Goal: Check status: Check status

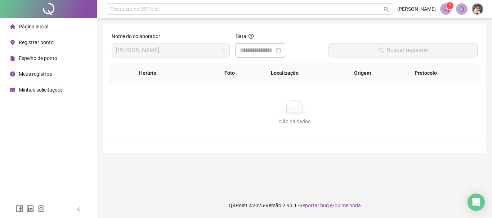
click at [281, 49] on div at bounding box center [260, 50] width 41 height 9
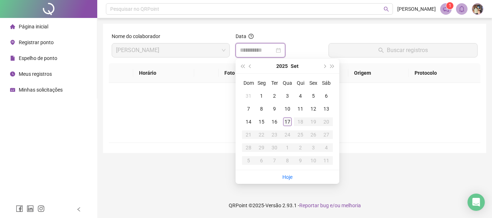
type input "**********"
click at [284, 122] on div "17" at bounding box center [287, 122] width 9 height 9
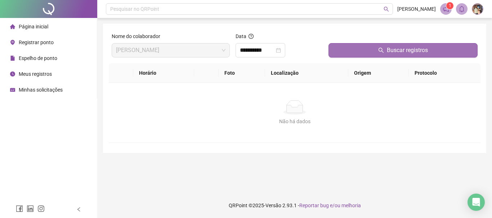
click at [347, 55] on button "Buscar registros" at bounding box center [402, 50] width 149 height 14
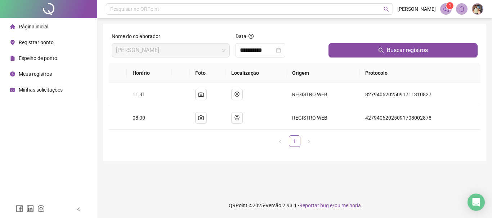
click at [38, 24] on span "Página inicial" at bounding box center [34, 27] width 30 height 6
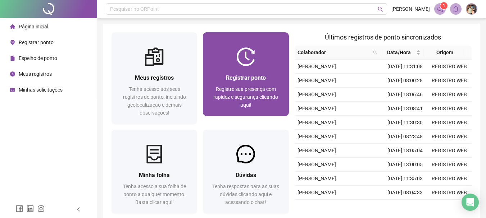
click at [266, 64] on div at bounding box center [246, 56] width 86 height 19
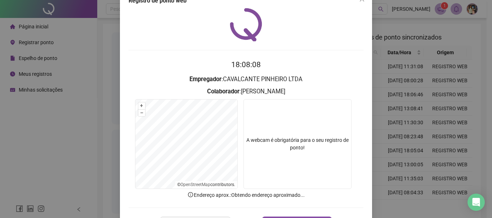
scroll to position [36, 0]
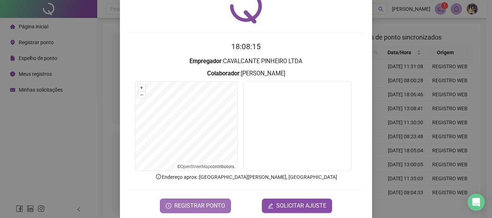
click at [213, 204] on span "REGISTRAR PONTO" at bounding box center [199, 206] width 51 height 9
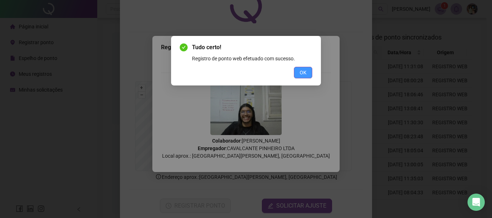
click at [307, 72] on button "OK" at bounding box center [303, 73] width 18 height 12
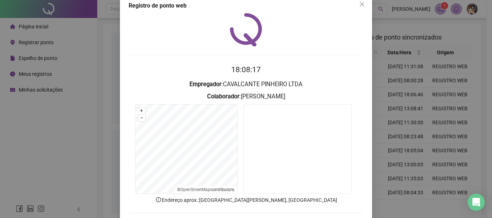
scroll to position [0, 0]
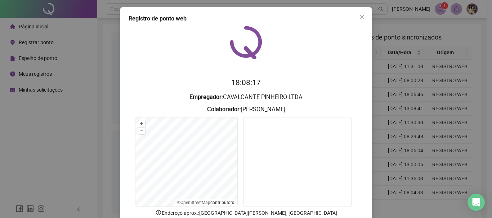
click at [363, 17] on span "Close" at bounding box center [362, 17] width 12 height 6
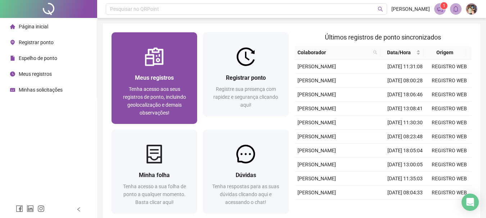
click at [137, 60] on div at bounding box center [155, 56] width 86 height 19
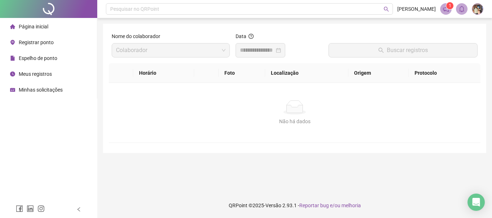
click at [281, 51] on div at bounding box center [260, 50] width 41 height 9
click at [285, 49] on div at bounding box center [260, 50] width 50 height 14
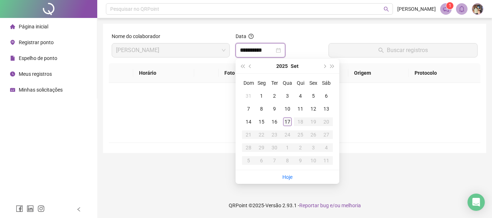
type input "**********"
drag, startPoint x: 287, startPoint y: 122, endPoint x: 289, endPoint y: 118, distance: 4.7
click at [287, 122] on div "17" at bounding box center [287, 122] width 9 height 9
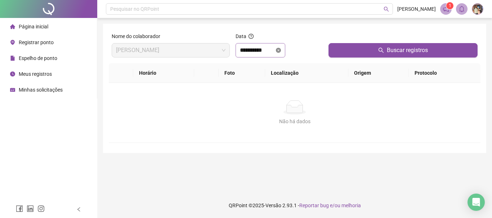
click at [281, 52] on icon "close-circle" at bounding box center [278, 50] width 5 height 5
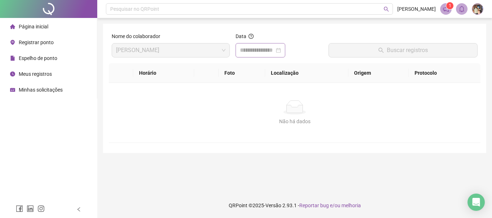
click at [281, 50] on div at bounding box center [260, 50] width 41 height 9
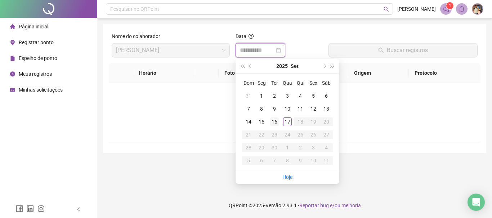
type input "**********"
click at [274, 118] on div "16" at bounding box center [274, 122] width 9 height 9
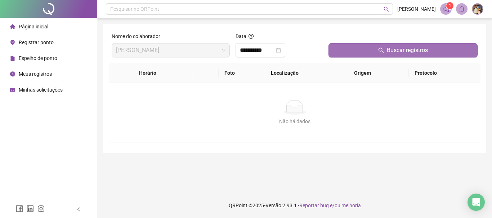
click at [348, 47] on button "Buscar registros" at bounding box center [402, 50] width 149 height 14
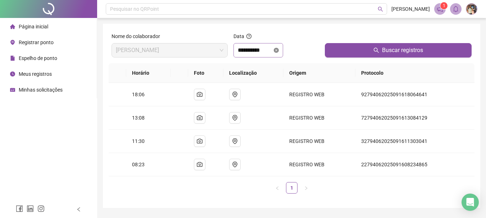
click at [279, 49] on icon "close-circle" at bounding box center [276, 50] width 5 height 5
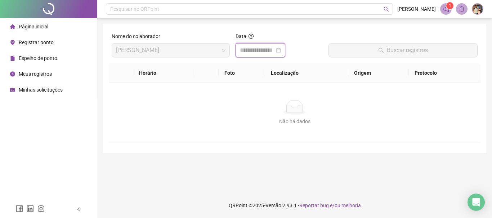
click at [274, 51] on input at bounding box center [257, 50] width 35 height 9
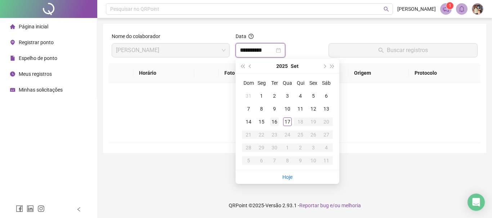
type input "**********"
click at [286, 123] on div "17" at bounding box center [287, 122] width 9 height 9
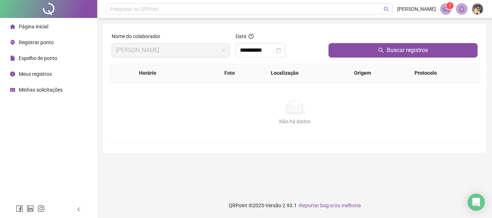
click at [332, 64] on th "Localização" at bounding box center [306, 73] width 83 height 20
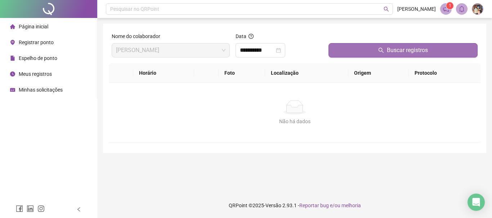
click at [334, 54] on button "Buscar registros" at bounding box center [402, 50] width 149 height 14
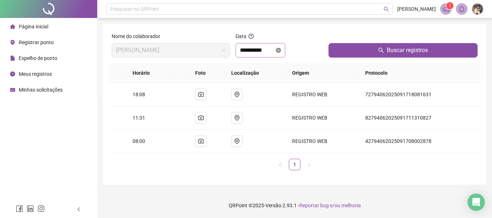
click at [281, 51] on icon "close-circle" at bounding box center [278, 50] width 5 height 5
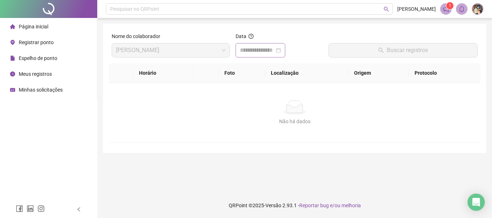
click at [281, 49] on div at bounding box center [260, 50] width 41 height 9
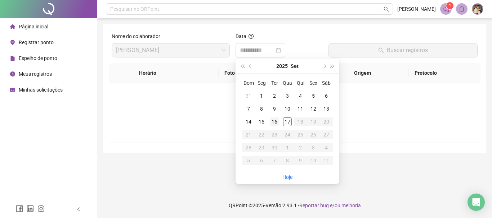
click at [277, 122] on div "16" at bounding box center [274, 122] width 9 height 9
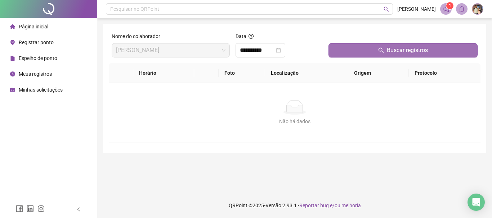
click at [348, 45] on button "Buscar registros" at bounding box center [402, 50] width 149 height 14
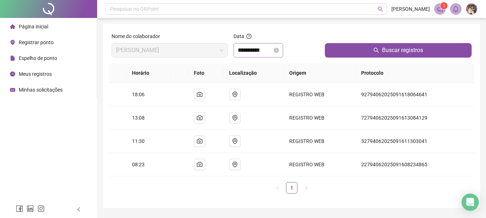
click at [283, 51] on div "**********" at bounding box center [259, 50] width 50 height 14
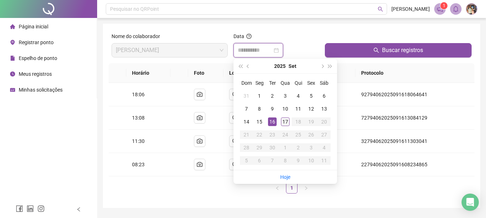
type input "**********"
click at [283, 122] on div "17" at bounding box center [285, 122] width 9 height 9
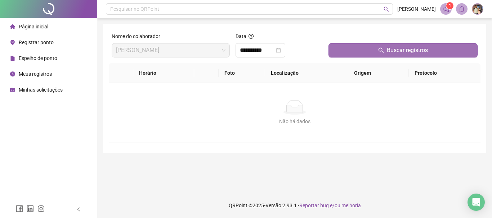
click at [341, 44] on button "Buscar registros" at bounding box center [402, 50] width 149 height 14
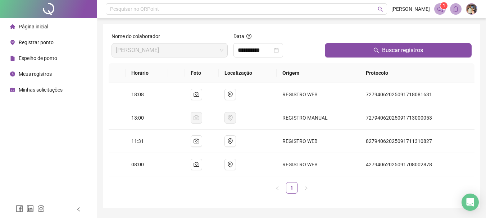
click at [47, 27] on span "Página inicial" at bounding box center [34, 27] width 30 height 6
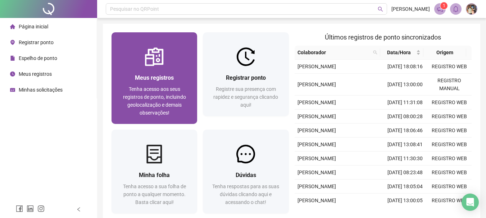
click at [180, 62] on div at bounding box center [155, 56] width 86 height 19
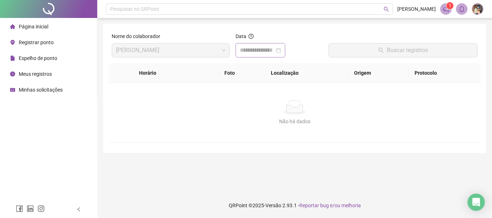
click at [281, 51] on div at bounding box center [260, 50] width 41 height 9
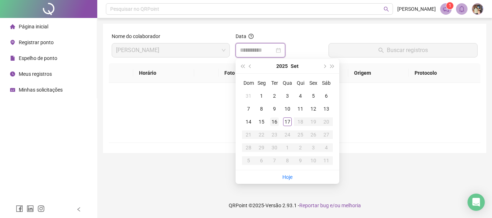
type input "**********"
click at [272, 121] on div "16" at bounding box center [274, 122] width 9 height 9
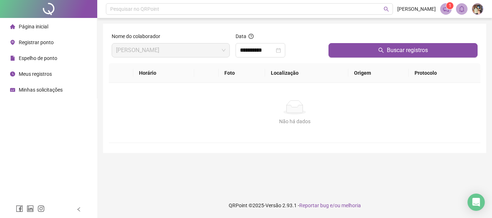
click at [354, 41] on div at bounding box center [402, 37] width 149 height 11
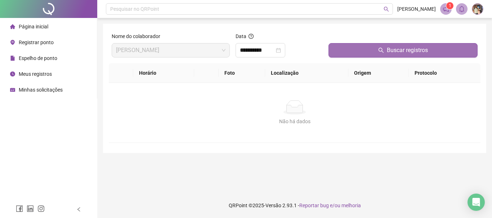
click at [354, 46] on button "Buscar registros" at bounding box center [402, 50] width 149 height 14
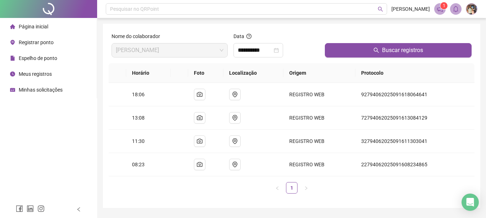
click at [50, 26] on li "Página inicial" at bounding box center [48, 26] width 94 height 14
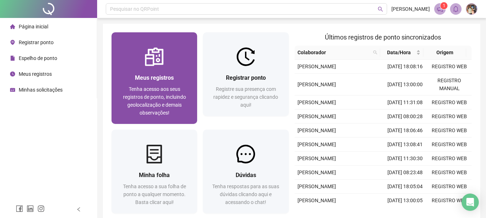
click at [156, 61] on img at bounding box center [154, 56] width 19 height 19
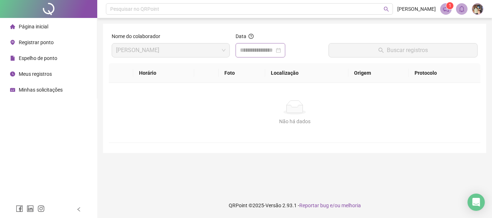
click at [281, 49] on div at bounding box center [260, 50] width 41 height 9
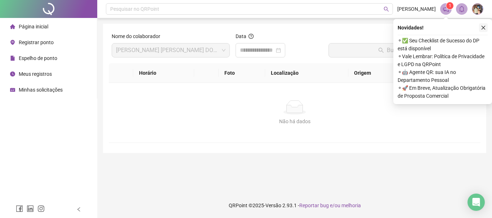
click at [484, 29] on icon "close" at bounding box center [482, 27] width 5 height 5
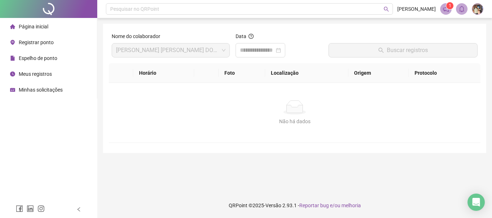
click at [51, 28] on li "Página inicial" at bounding box center [48, 26] width 94 height 14
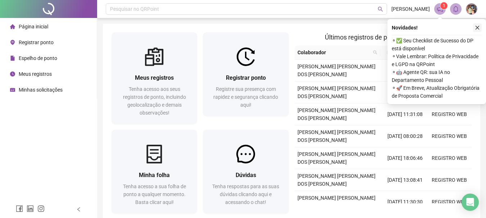
click at [474, 28] on button "button" at bounding box center [477, 27] width 9 height 9
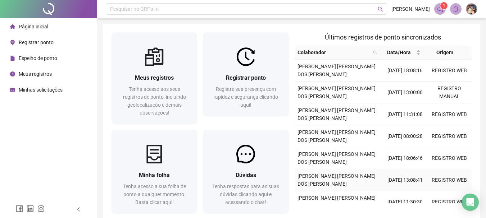
scroll to position [36, 0]
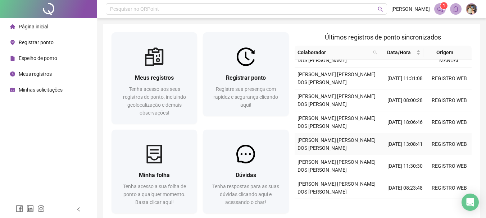
click at [412, 145] on td "[DATE] 13:08:41" at bounding box center [405, 145] width 44 height 22
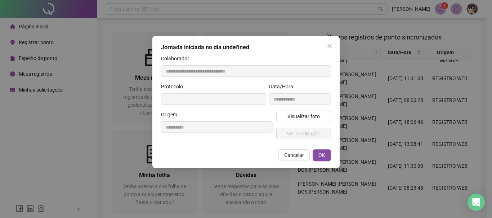
type input "**********"
click at [295, 157] on span "Cancelar" at bounding box center [294, 155] width 20 height 8
